Goal: Task Accomplishment & Management: Manage account settings

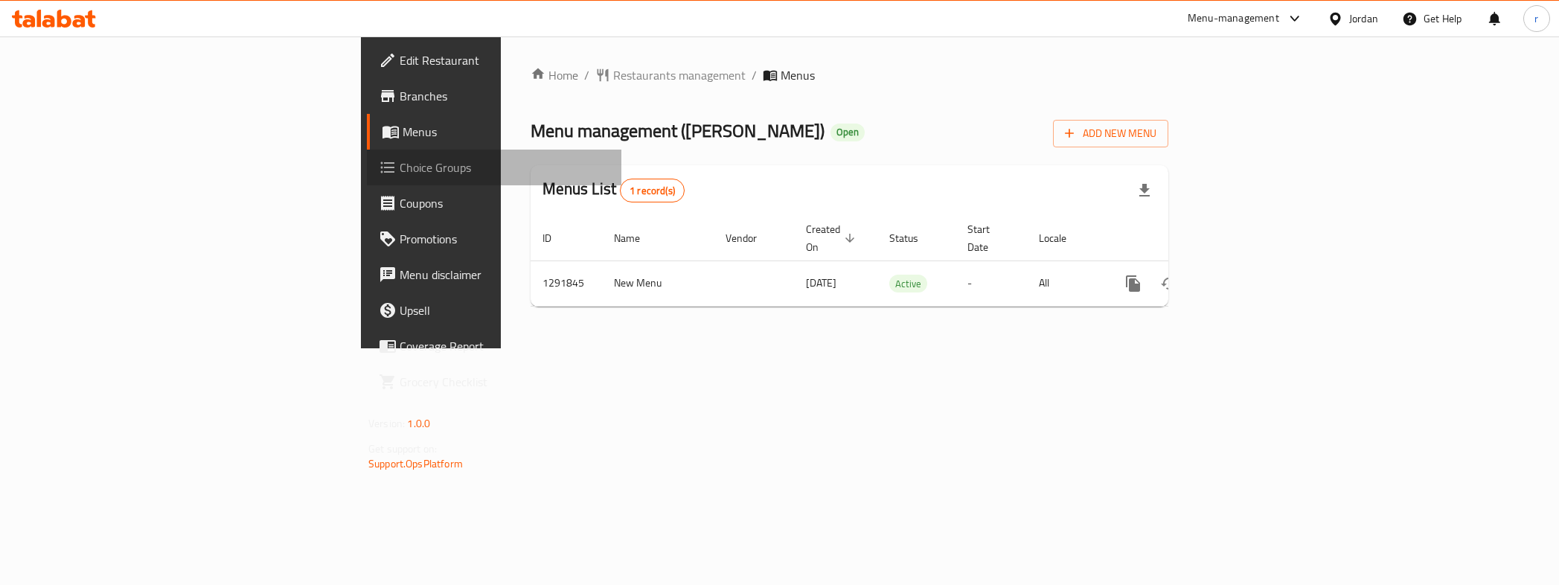
click at [400, 168] on span "Choice Groups" at bounding box center [505, 167] width 210 height 18
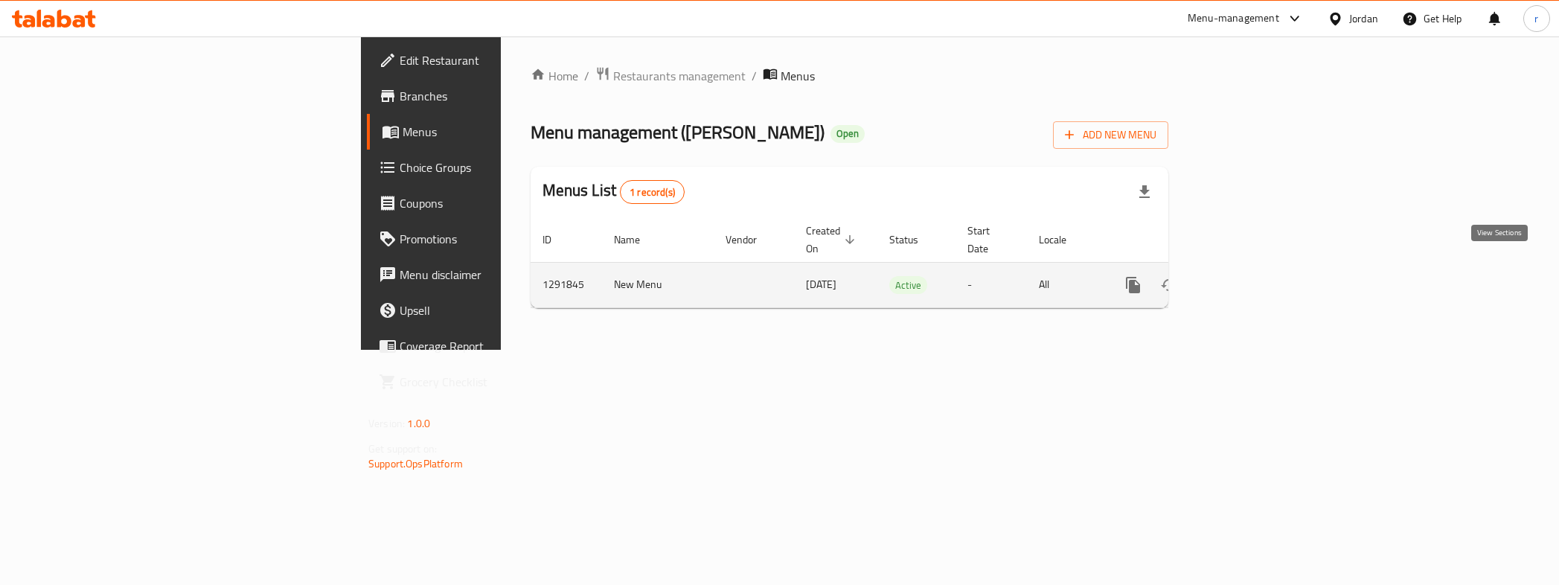
click at [1249, 276] on icon "enhanced table" at bounding box center [1240, 285] width 18 height 18
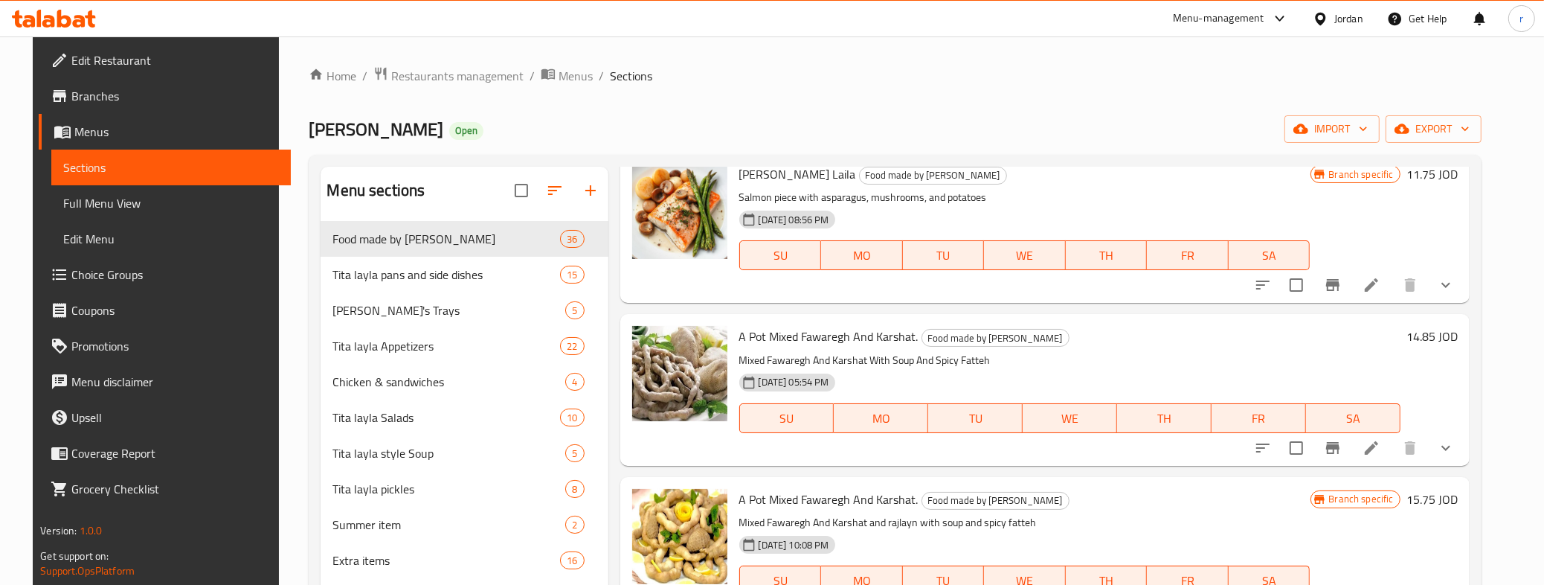
scroll to position [93, 0]
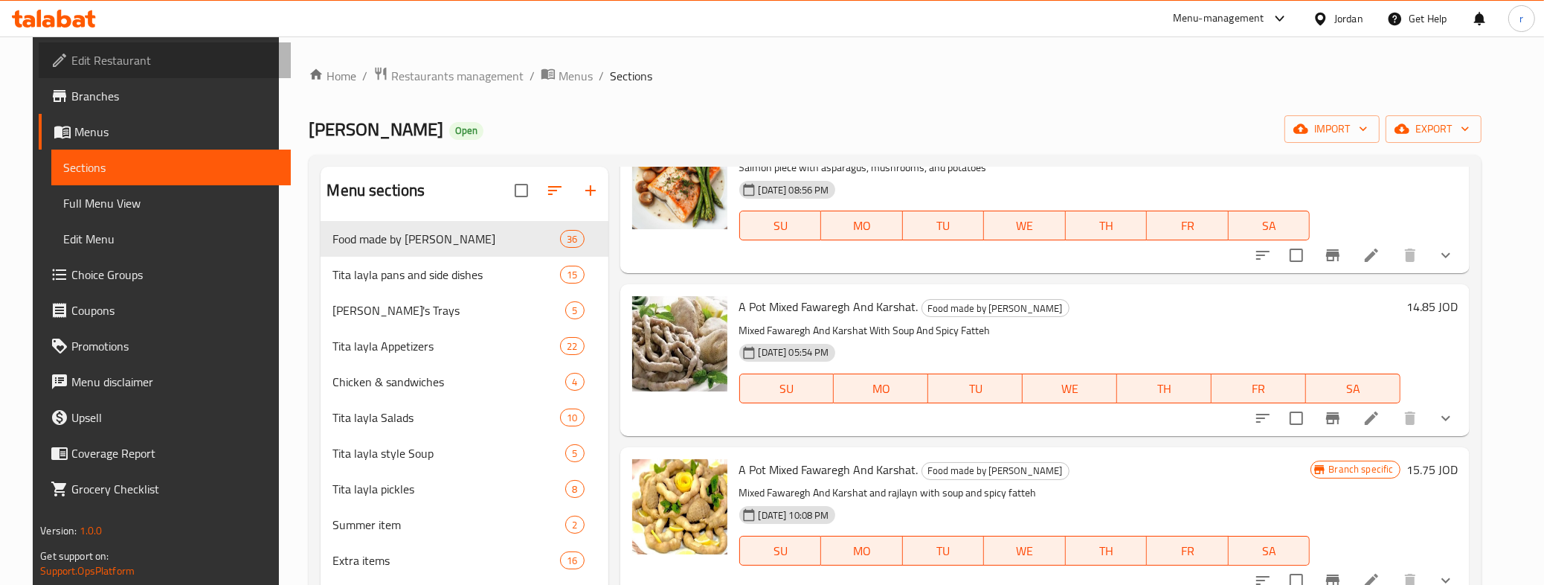
click at [121, 63] on span "Edit Restaurant" at bounding box center [175, 60] width 208 height 18
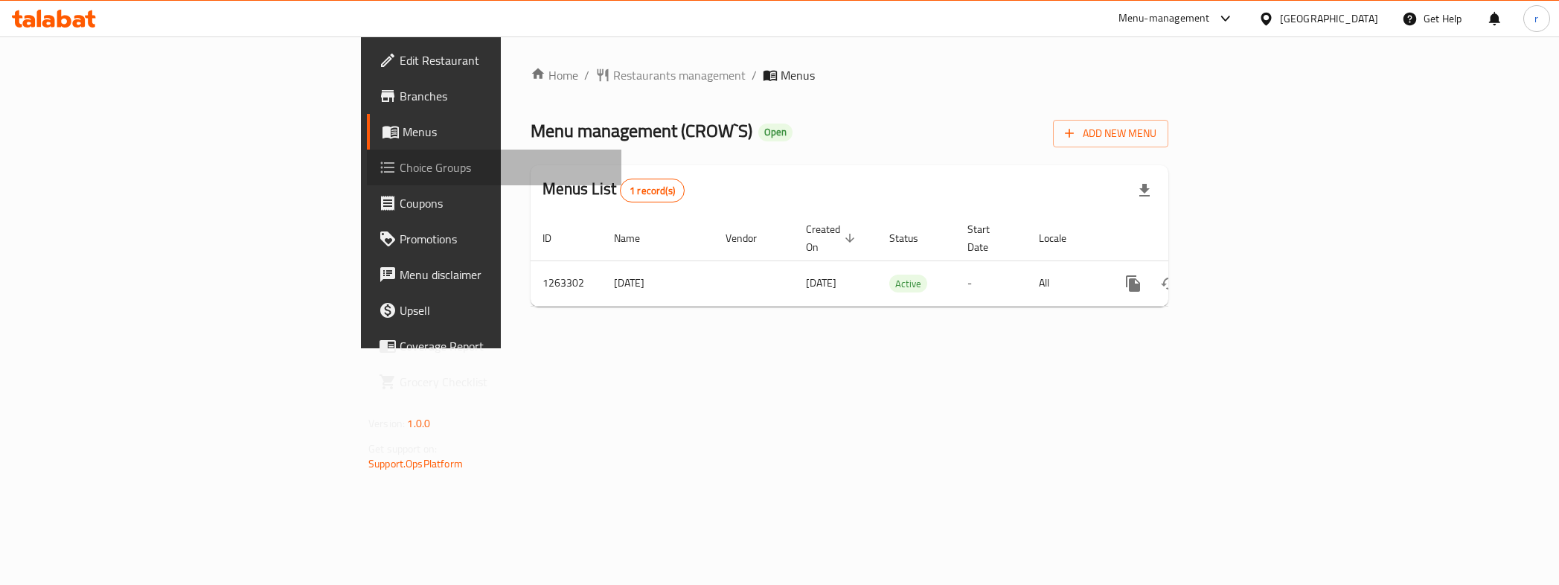
click at [400, 158] on span "Choice Groups" at bounding box center [505, 167] width 210 height 18
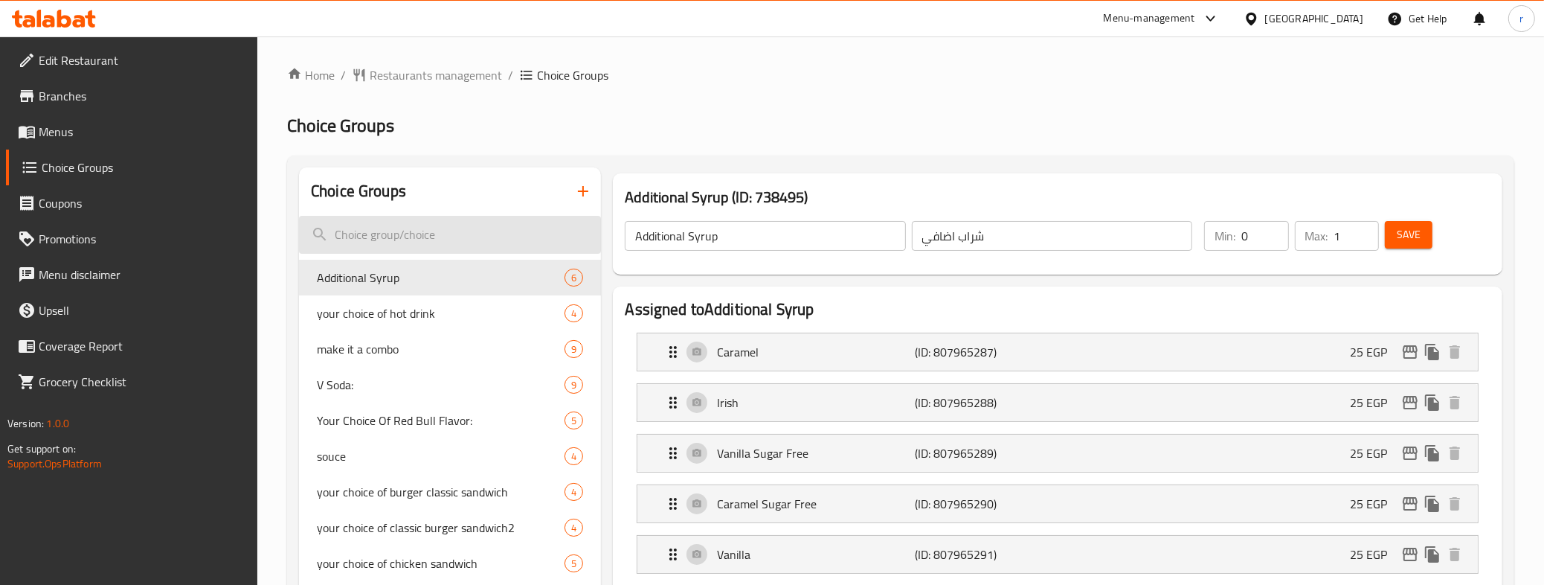
click at [426, 238] on input "search" at bounding box center [450, 235] width 302 height 38
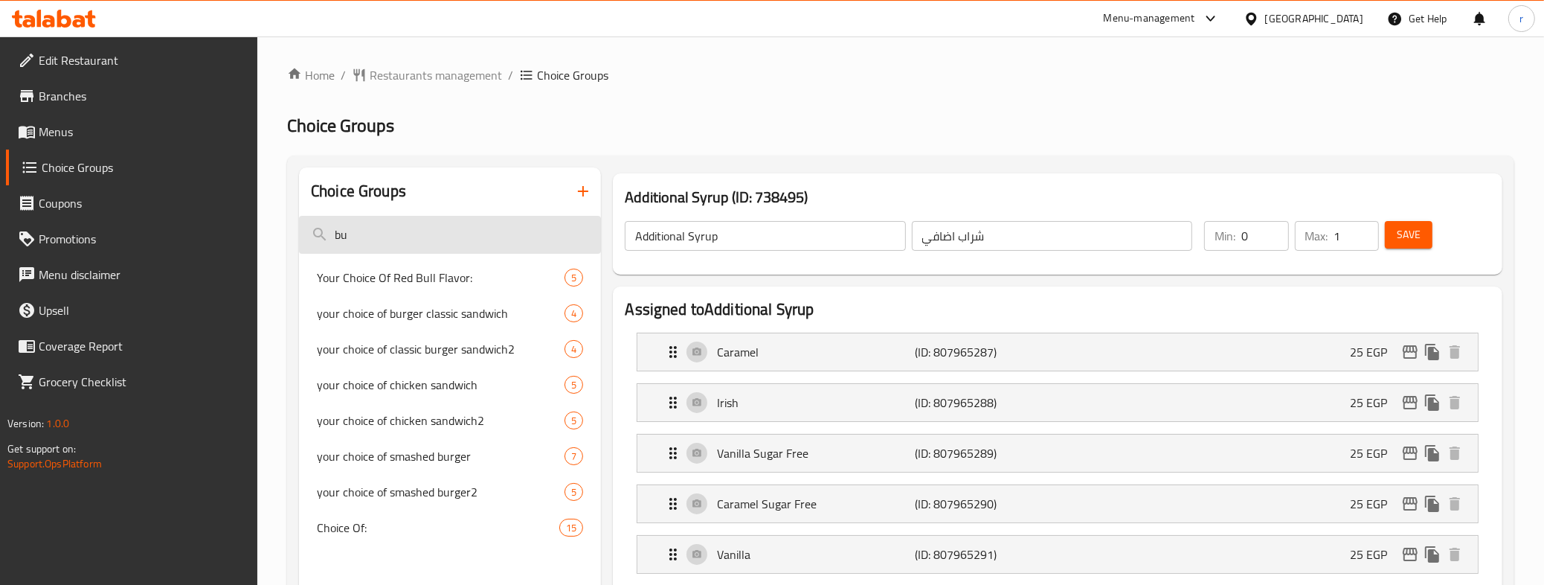
type input "b"
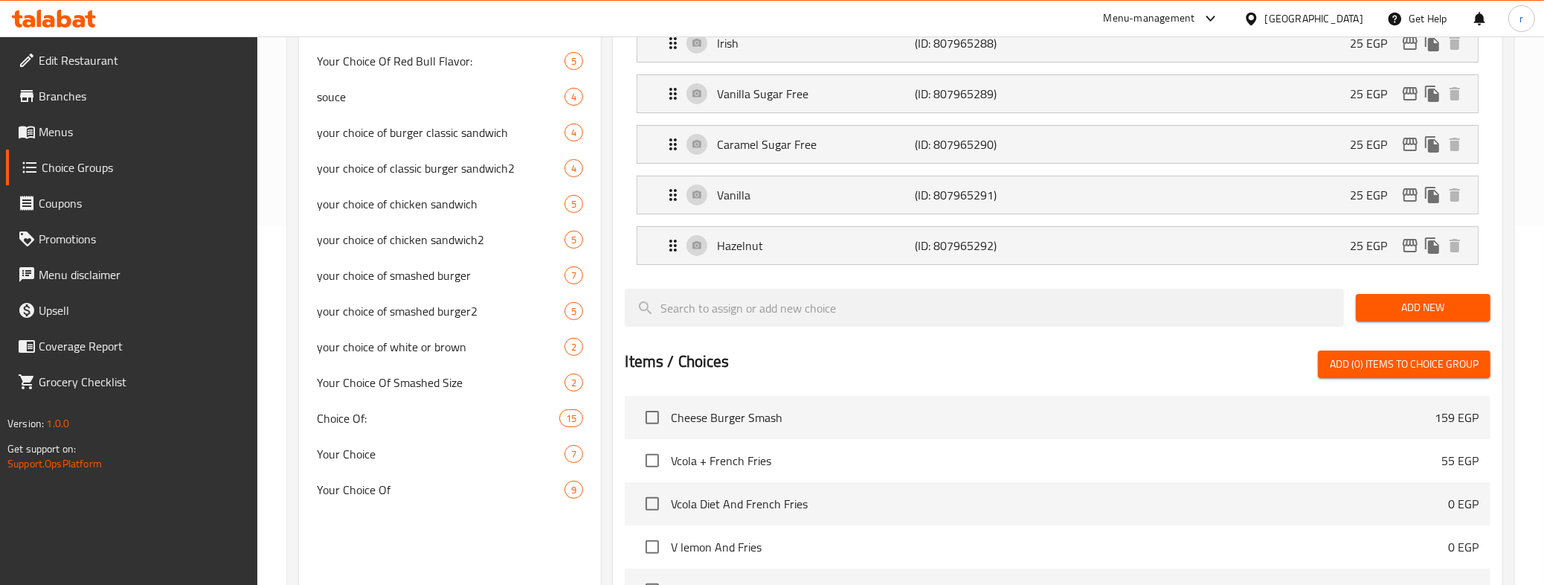
scroll to position [372, 0]
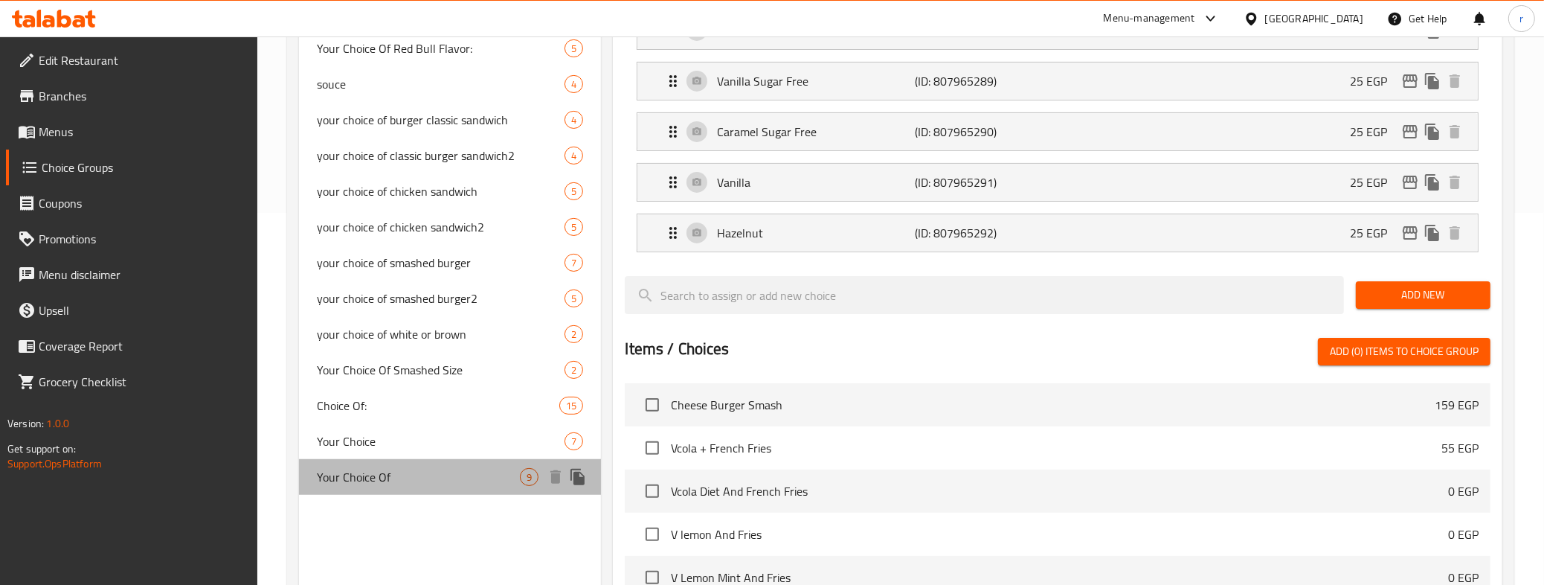
click at [411, 475] on span "Your Choice Of" at bounding box center [418, 477] width 203 height 18
type input "Your Choice Of"
type input "إختيارك من"
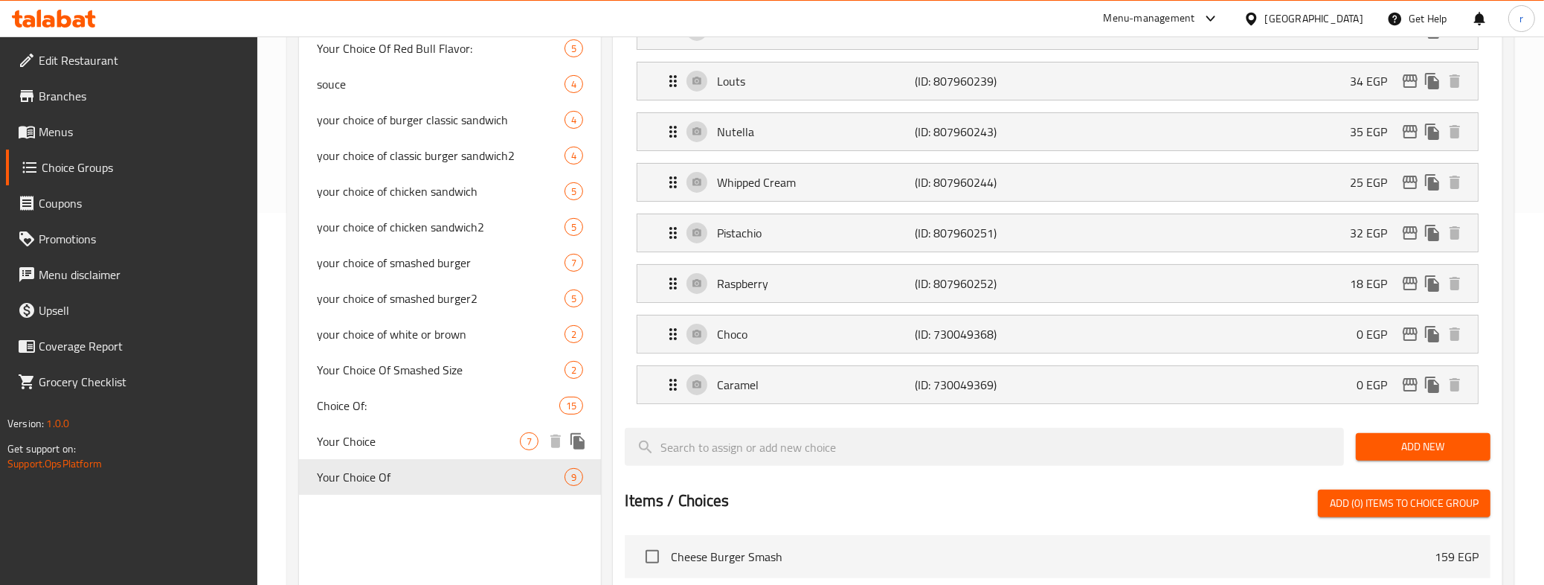
click at [391, 440] on span "Your Choice" at bounding box center [418, 441] width 203 height 18
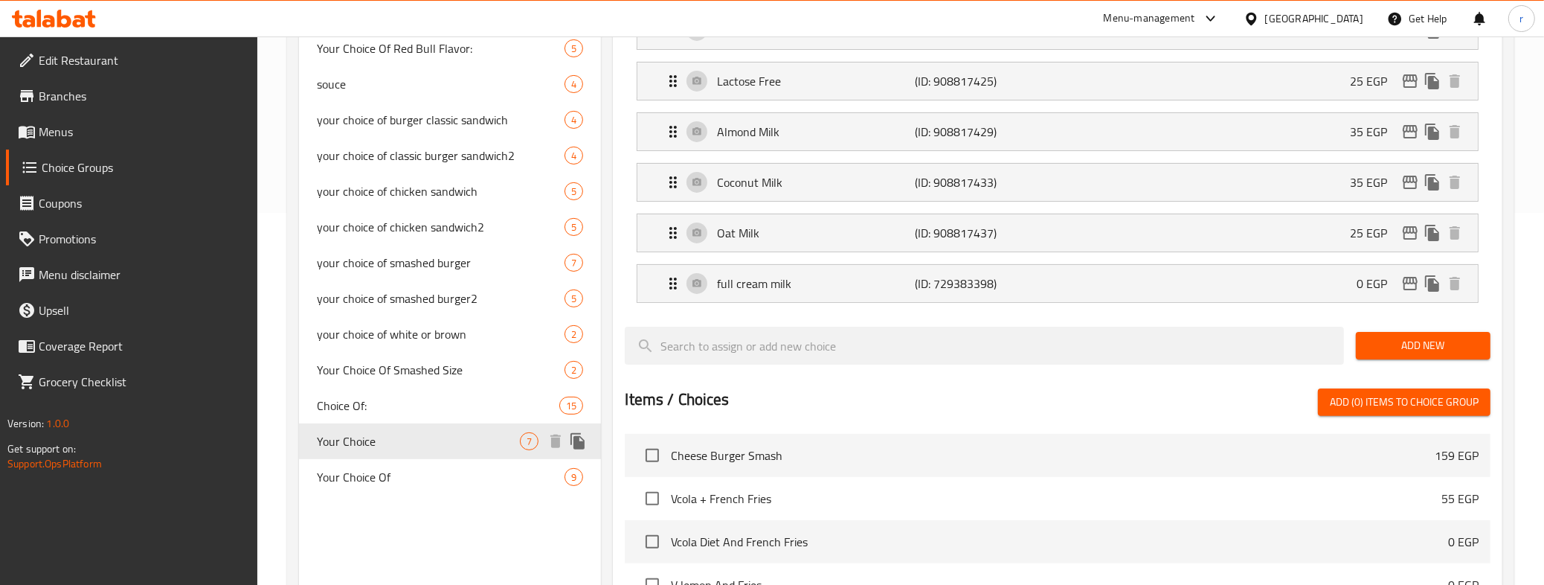
type input "Your Choice"
type input "إختيارك"
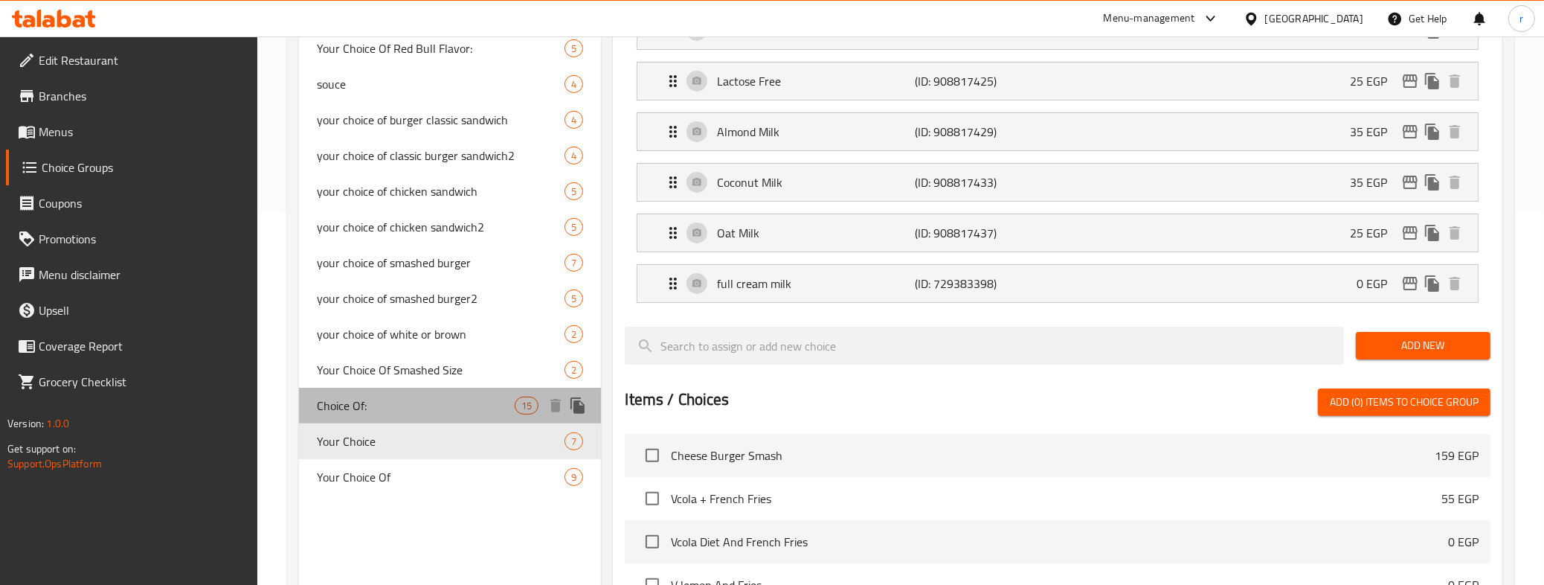
click at [367, 402] on span "Choice Of:" at bounding box center [416, 406] width 198 height 18
type input "Choice Of:"
type input "إختيار من:"
type input "6"
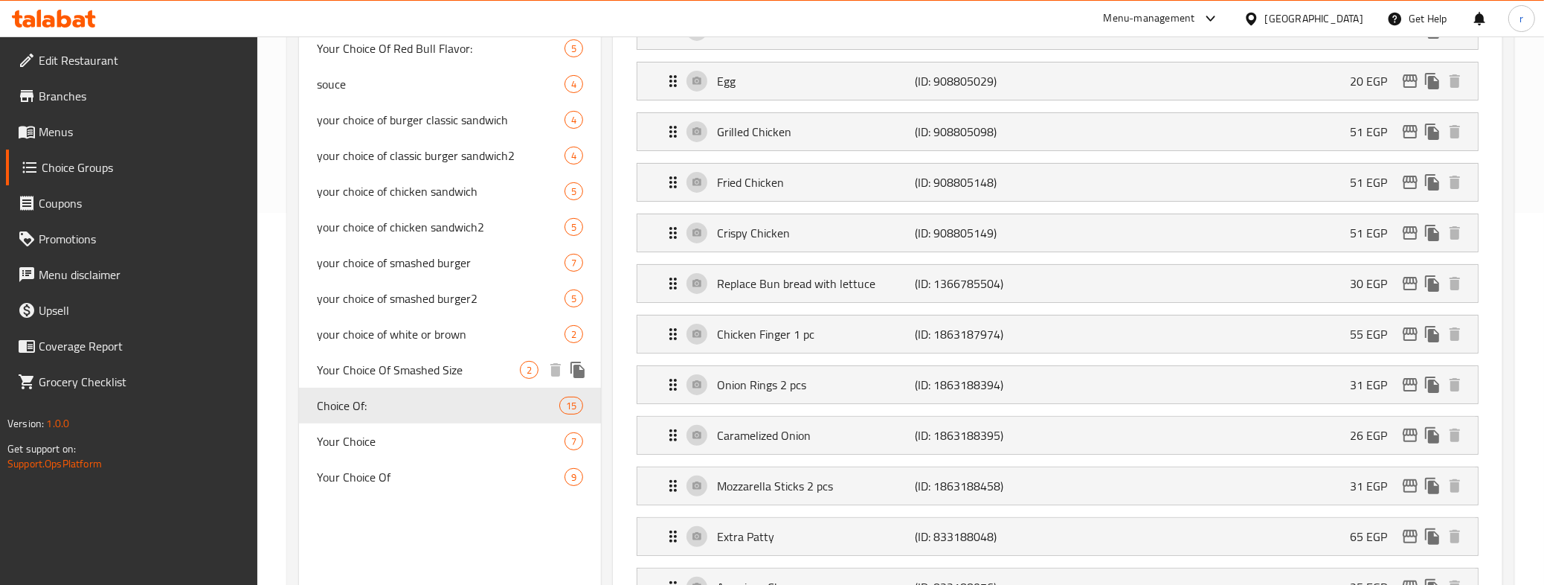
click at [358, 368] on span "Your Choice Of Smashed Size" at bounding box center [418, 370] width 203 height 18
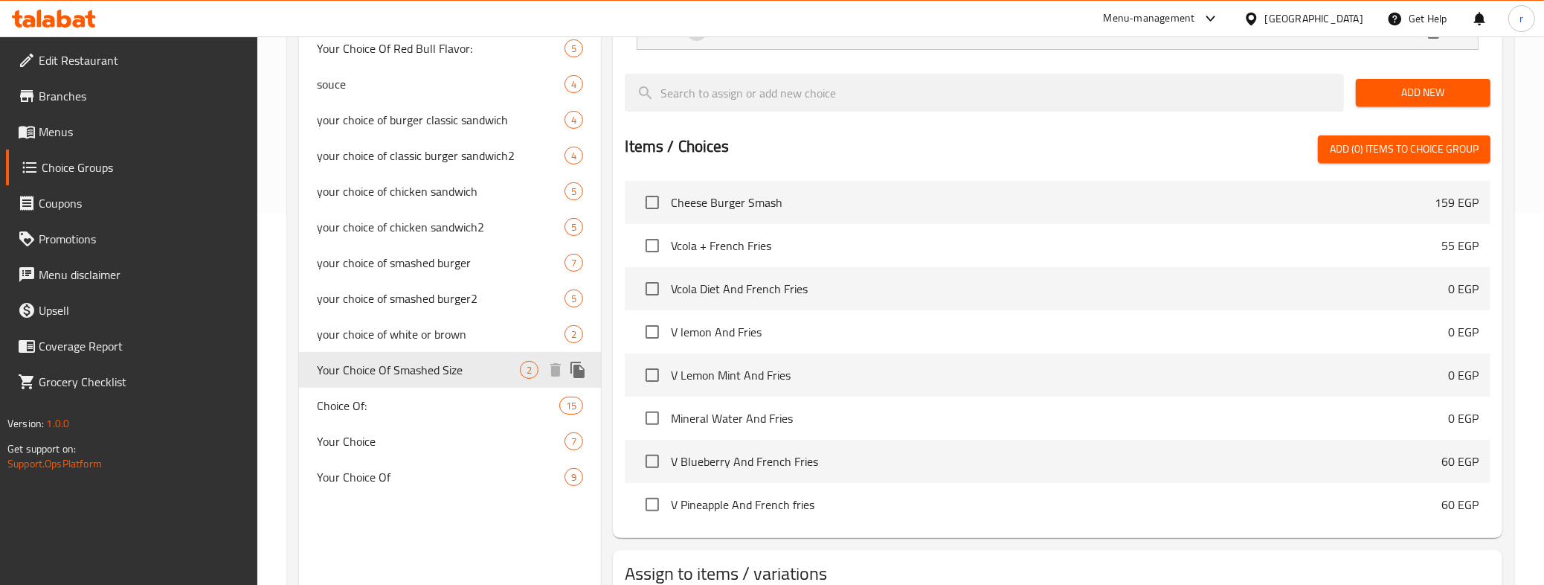
type input "Your Choice Of Smashed Size"
type input "اختيارك من احجام الاسماش"
type input "1"
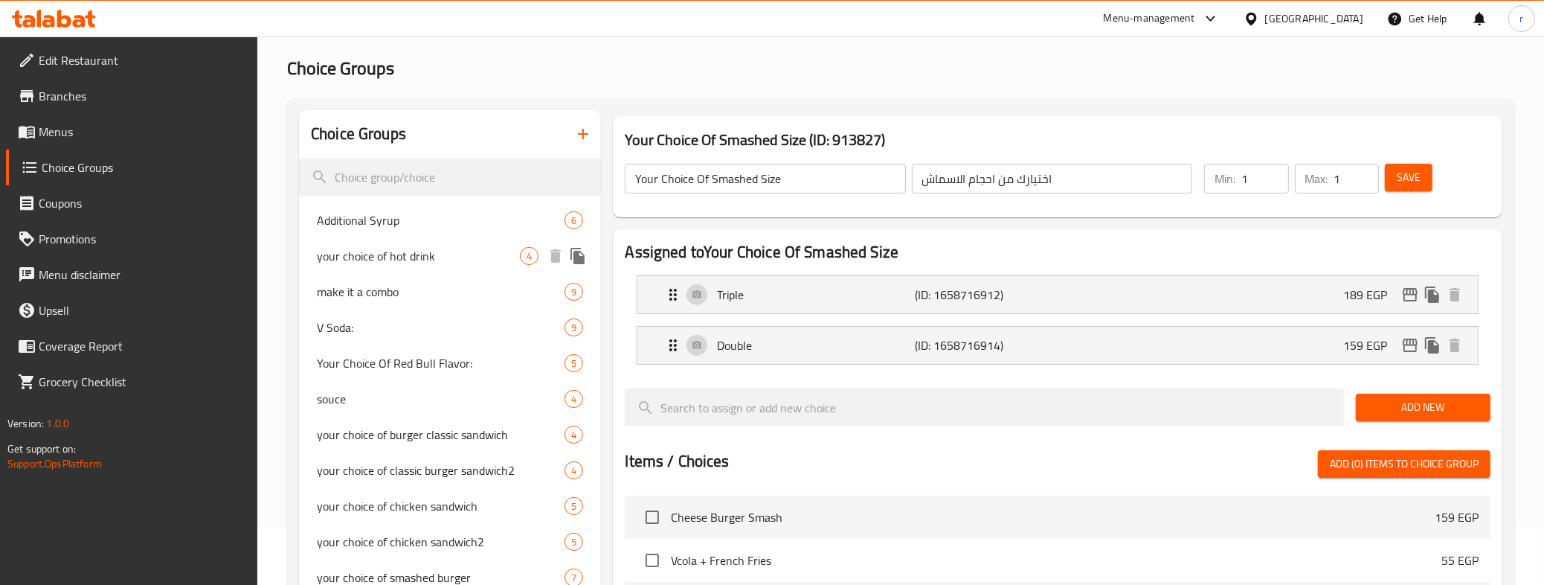
scroll to position [0, 0]
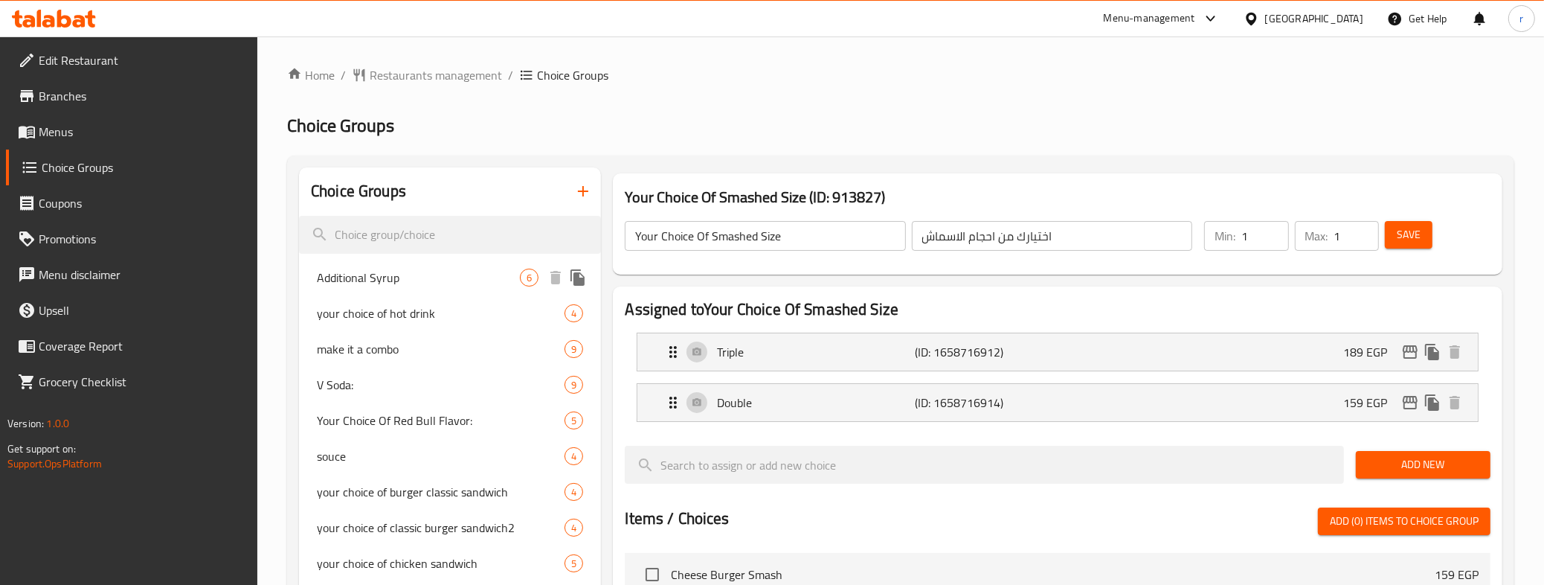
click at [388, 274] on span "Additional Syrup" at bounding box center [418, 278] width 203 height 18
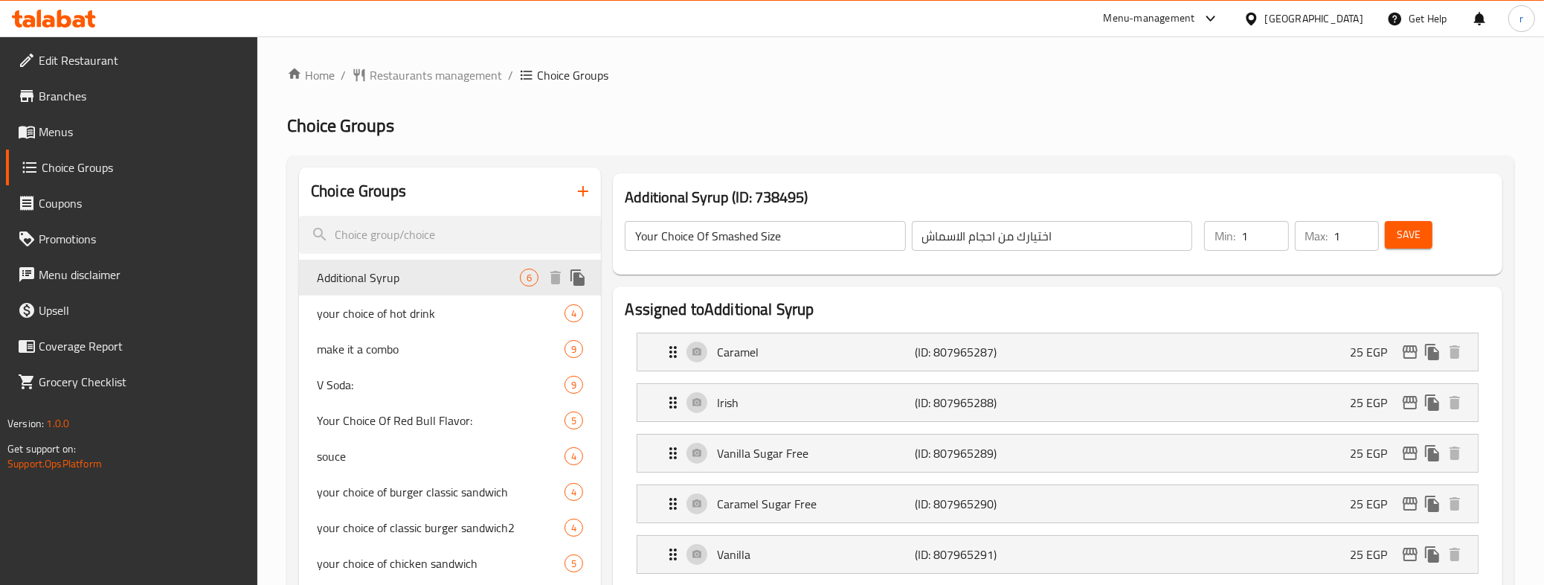
type input "Additional Syrup"
type input "شراب اضافي"
type input "0"
click at [391, 310] on span "your choice of hot drink" at bounding box center [418, 313] width 203 height 18
type input "your choice of hot drink"
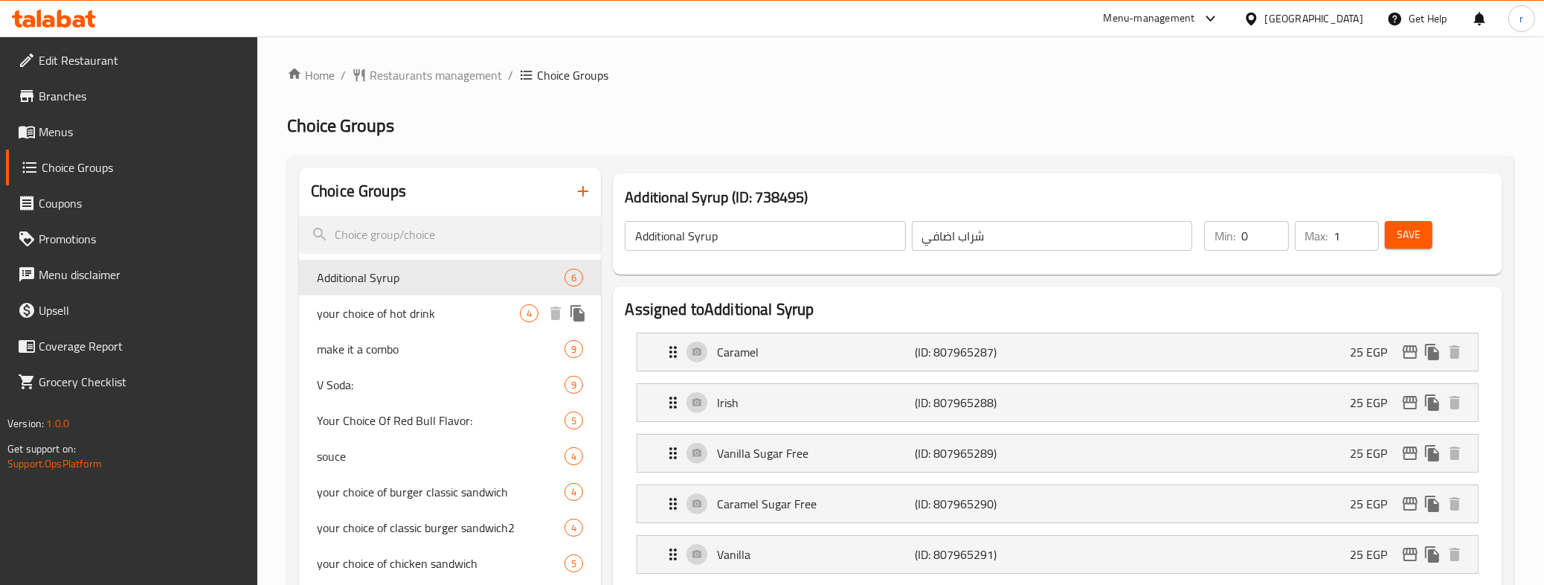
type input "اختيارك من المشروب الساخن"
type input "1"
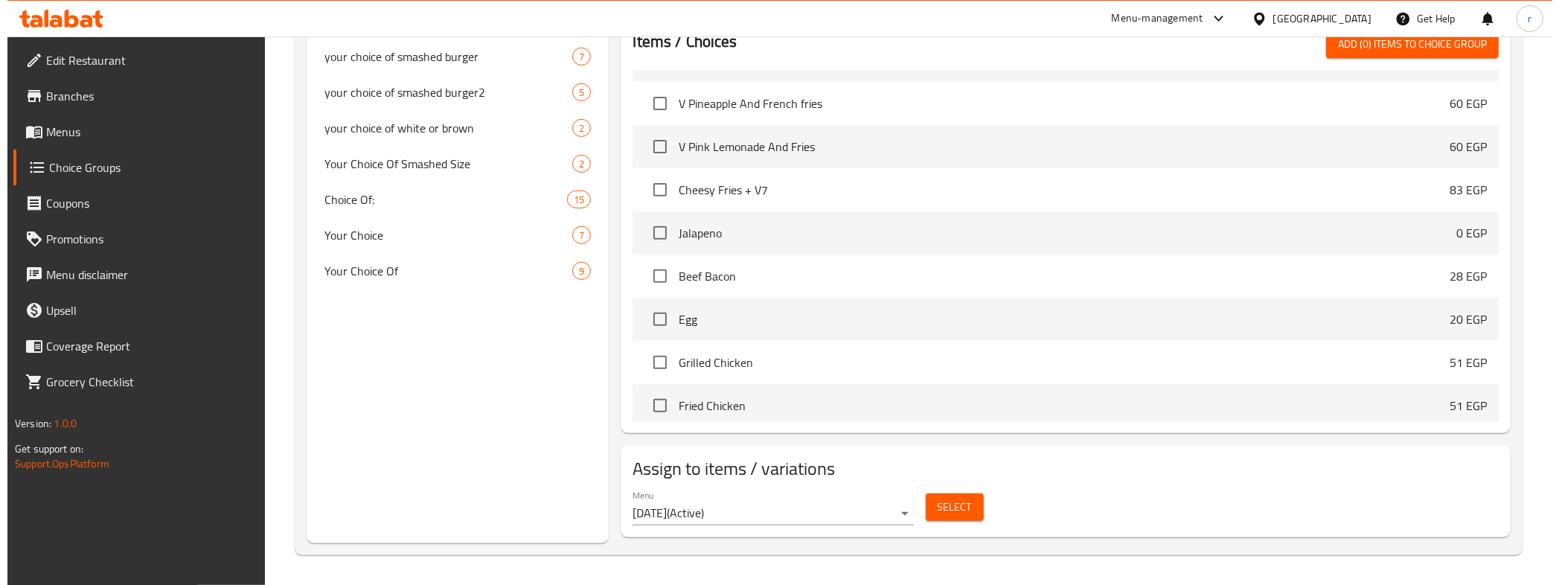
scroll to position [558, 0]
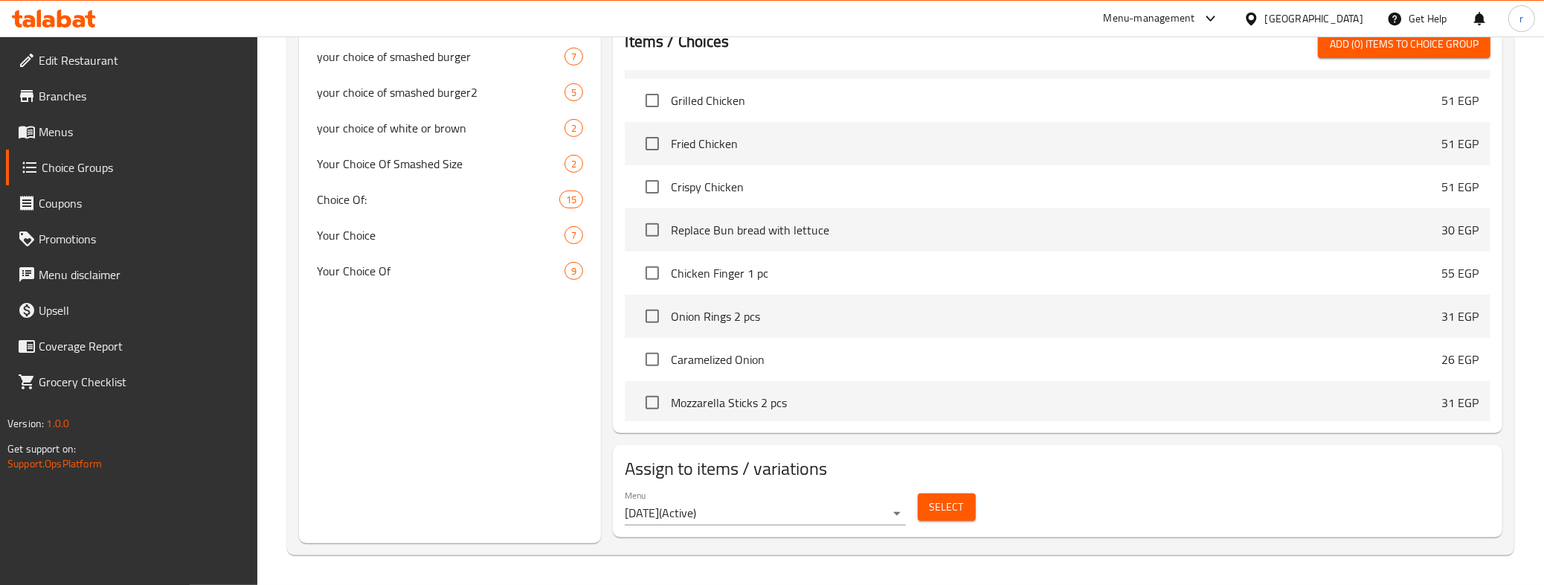
click at [942, 507] on span "Select" at bounding box center [947, 507] width 34 height 19
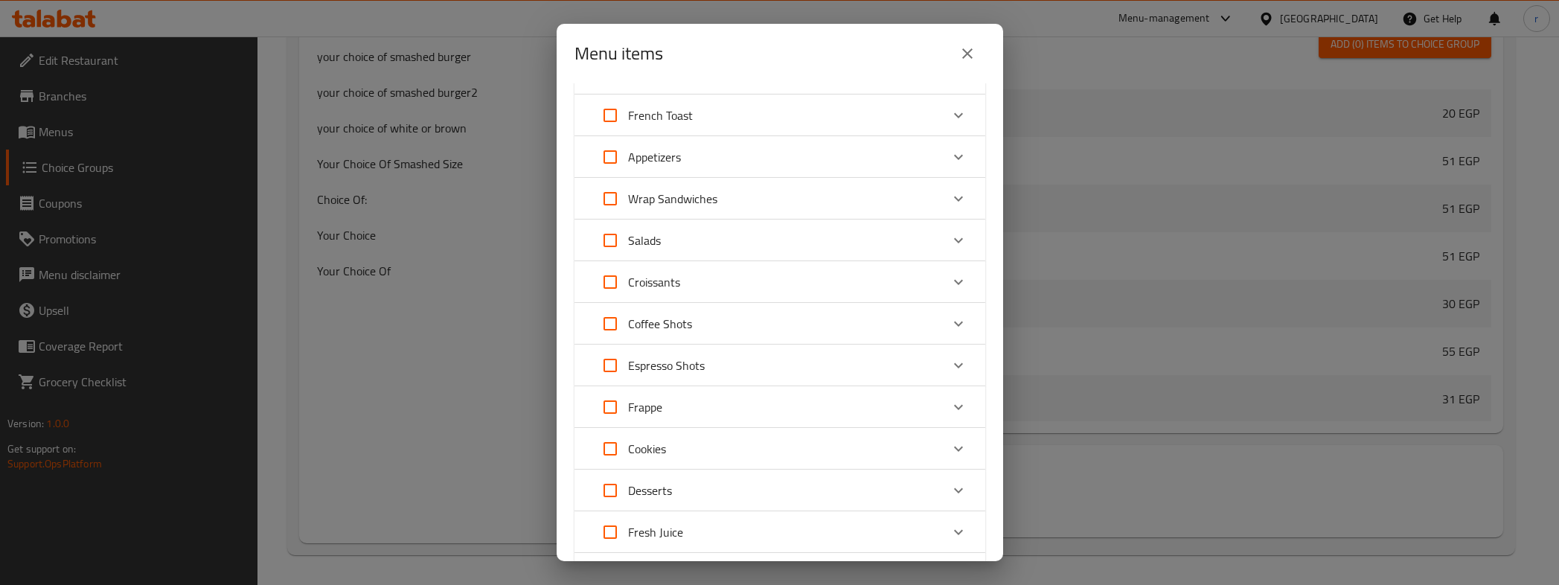
scroll to position [372, 0]
click at [459, 121] on div "Menu items 0 / 150 items selected ​ Smashed Burger Cheese Burger Smash 159 EGP …" at bounding box center [779, 292] width 1559 height 585
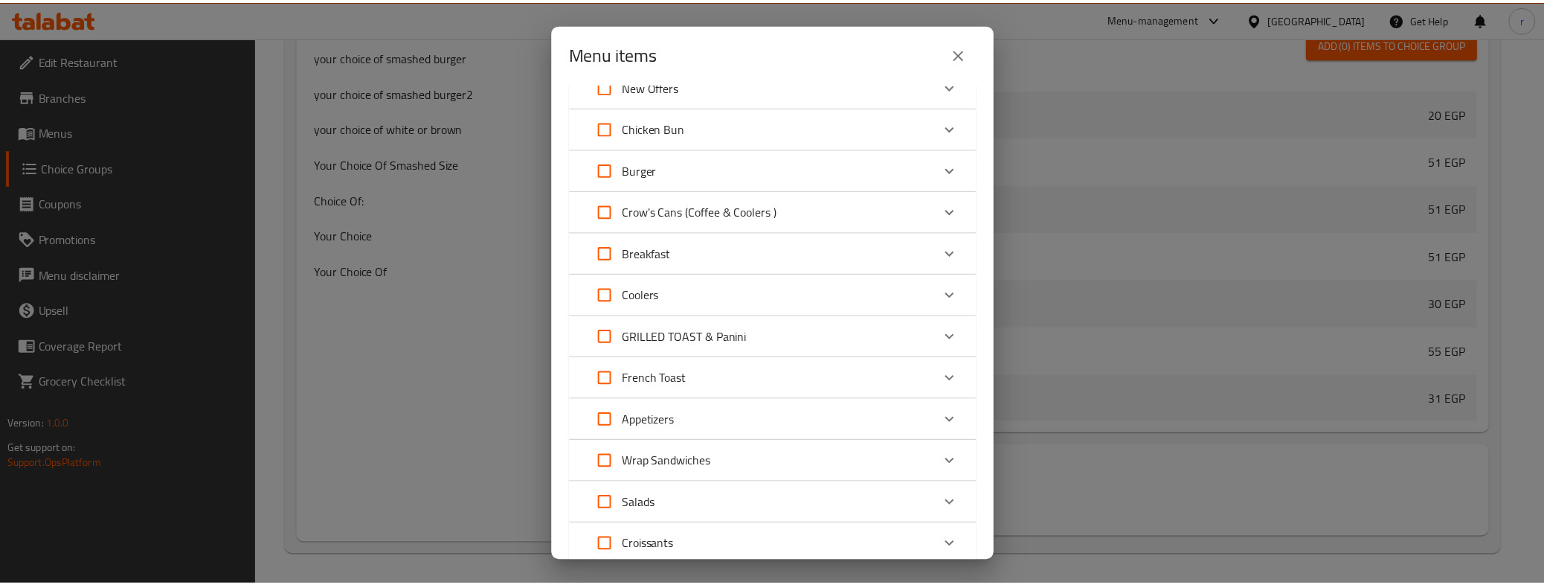
scroll to position [0, 0]
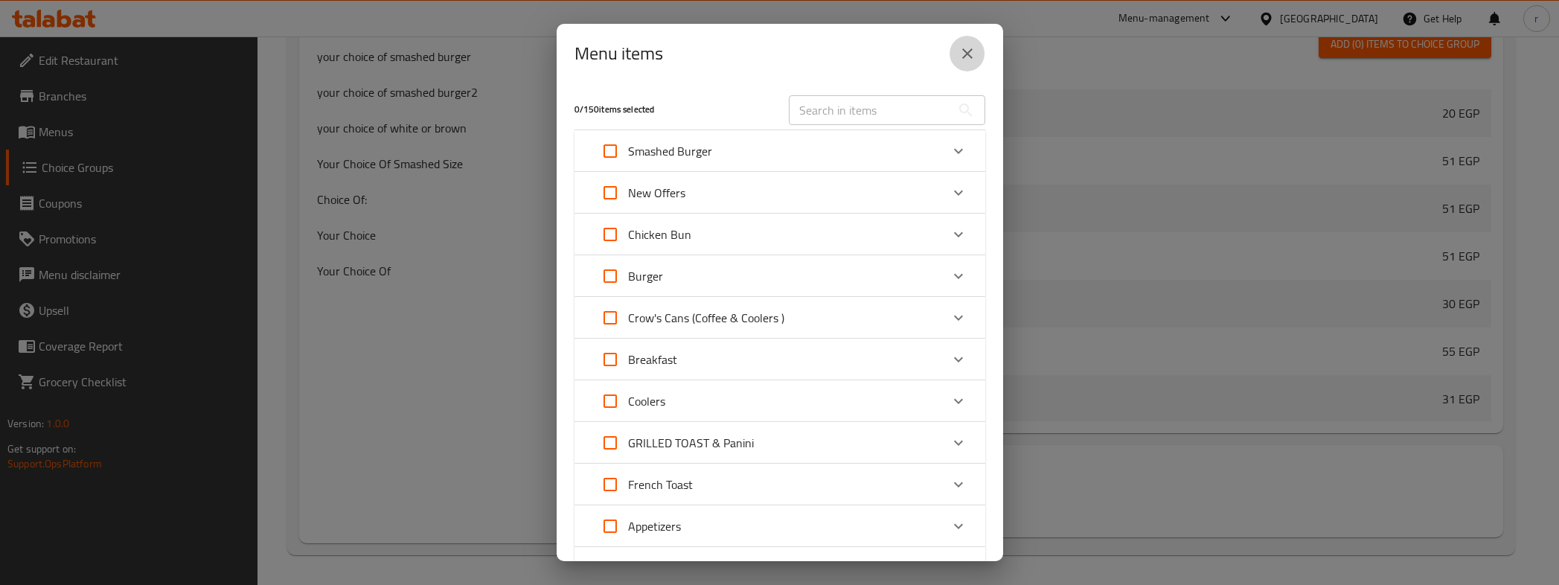
click at [956, 64] on button "close" at bounding box center [967, 54] width 36 height 36
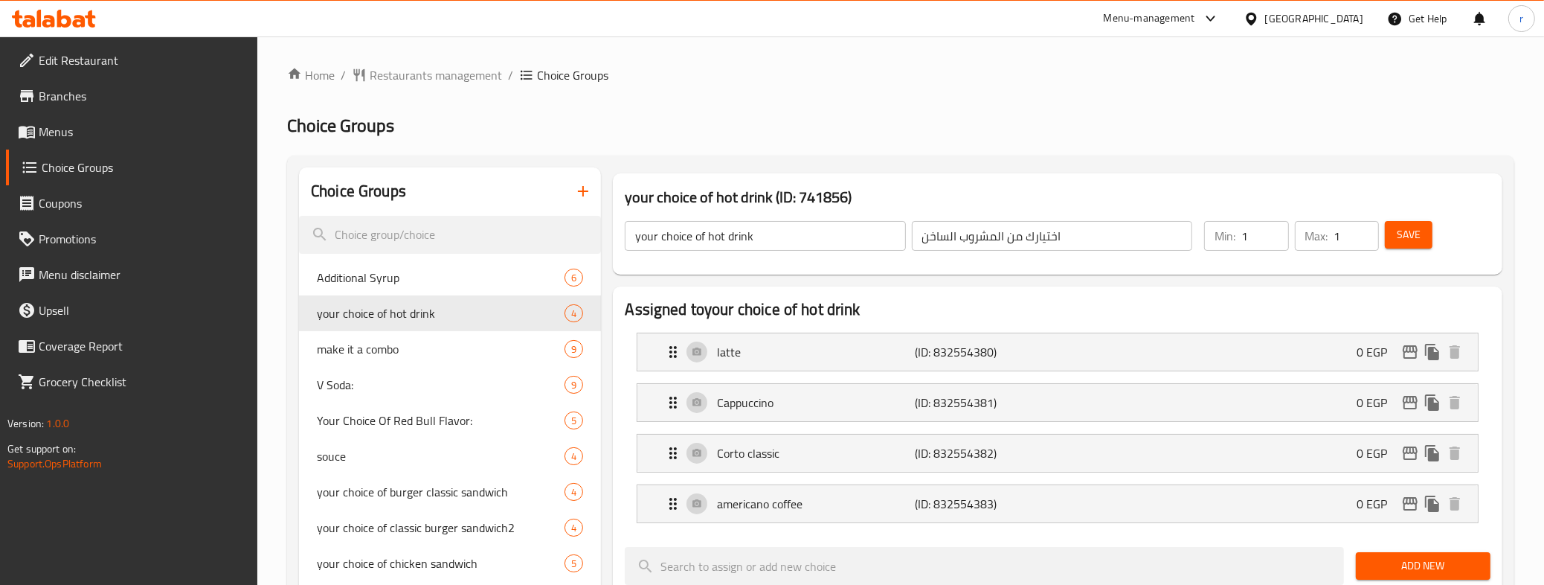
click at [114, 51] on span "Edit Restaurant" at bounding box center [143, 60] width 208 height 18
